Goal: Information Seeking & Learning: Learn about a topic

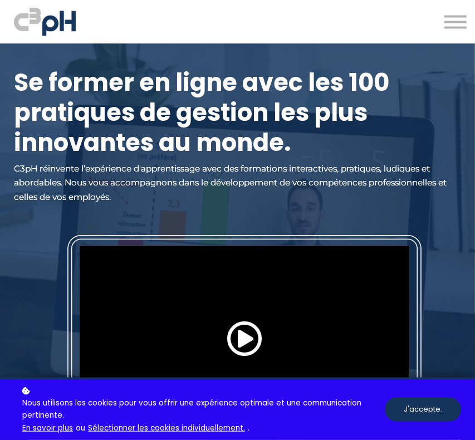
click at [450, 411] on button "J'accepte." at bounding box center [423, 409] width 76 height 25
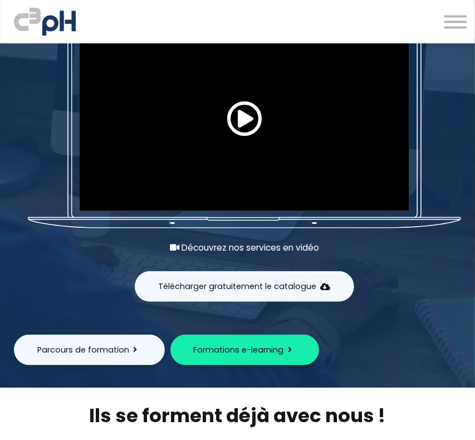
scroll to position [206, 0]
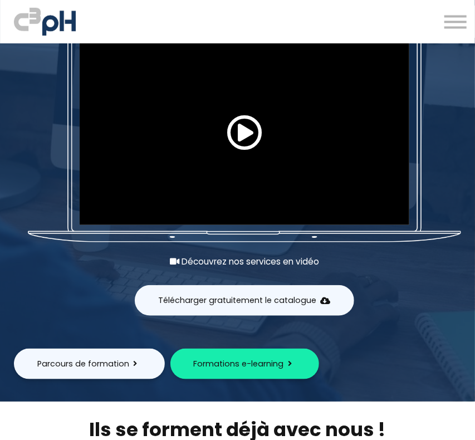
click at [243, 360] on span "Formations e-learning" at bounding box center [239, 364] width 90 height 12
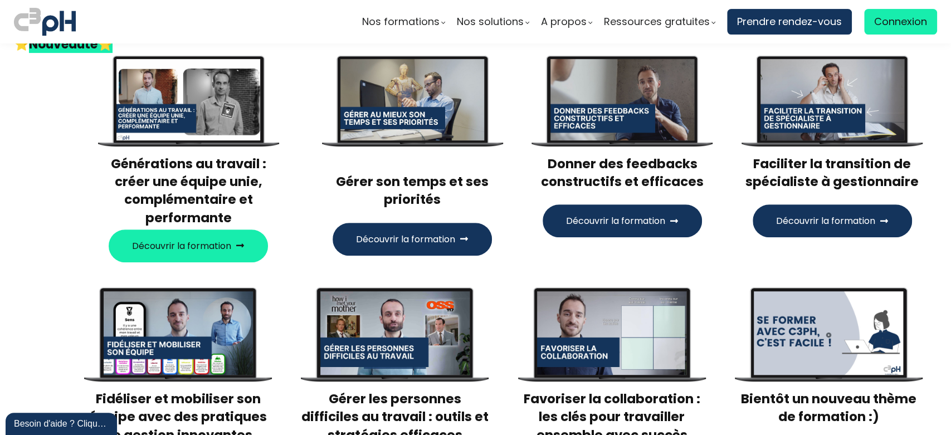
scroll to position [212, 0]
